Goal: Information Seeking & Learning: Learn about a topic

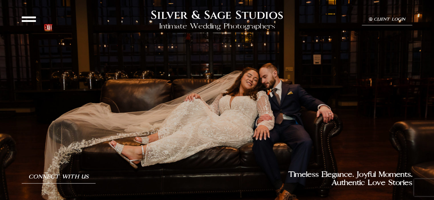
click at [31, 17] on icon at bounding box center [29, 19] width 14 height 14
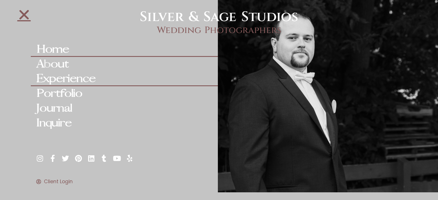
click at [55, 79] on link "Experience" at bounding box center [124, 79] width 187 height 15
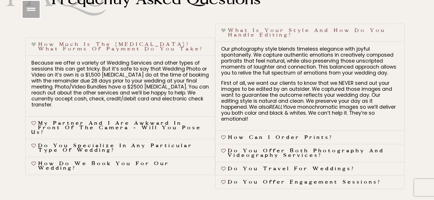
scroll to position [2252, 0]
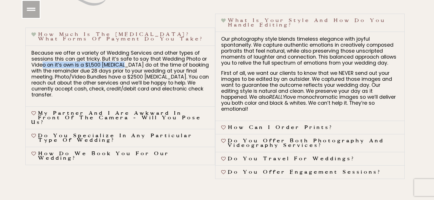
drag, startPoint x: 43, startPoint y: 69, endPoint x: 121, endPoint y: 67, distance: 77.5
click at [121, 67] on p "Because we offer a variety of Wedding Services and other types of sessions this…" at bounding box center [120, 74] width 178 height 48
click at [146, 69] on p "Because we offer a variety of Wedding Services and other types of sessions this…" at bounding box center [120, 74] width 178 height 48
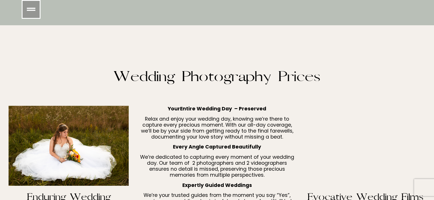
scroll to position [1871, 0]
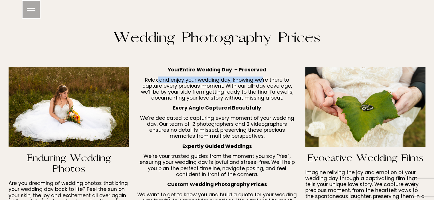
drag, startPoint x: 225, startPoint y: 79, endPoint x: 263, endPoint y: 77, distance: 38.0
click at [263, 78] on p "Relax and enjoy your wedding day, knowing we’re there to capture every precious…" at bounding box center [217, 89] width 160 height 24
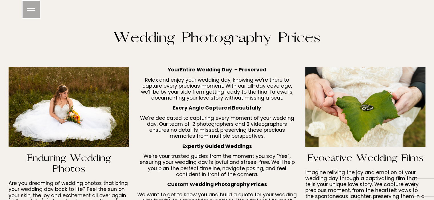
click at [224, 92] on p "Relax and enjoy your wedding day, knowing we’re there to capture every precious…" at bounding box center [217, 89] width 160 height 24
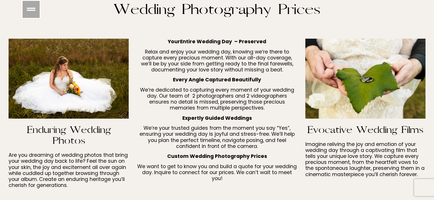
scroll to position [1900, 0]
